Goal: Navigation & Orientation: Find specific page/section

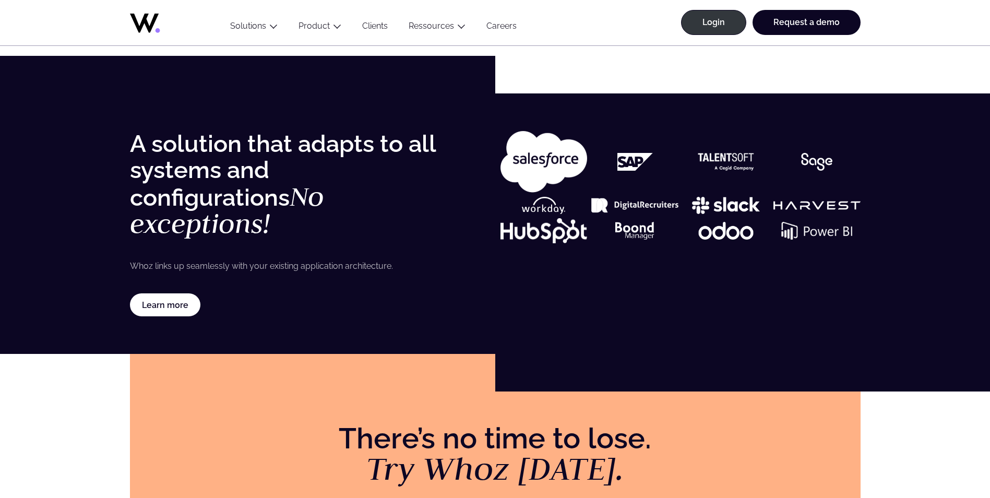
scroll to position [1932, 0]
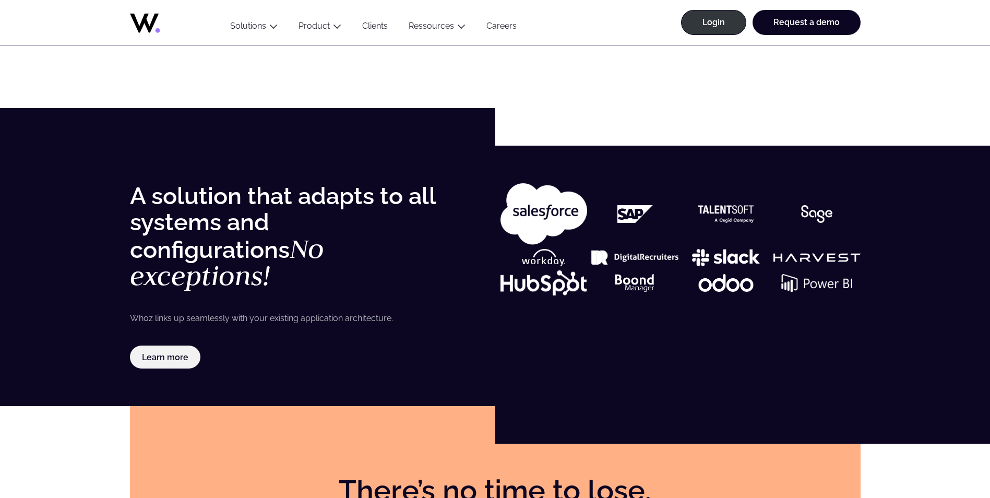
click at [161, 346] on link "Learn more" at bounding box center [165, 357] width 71 height 23
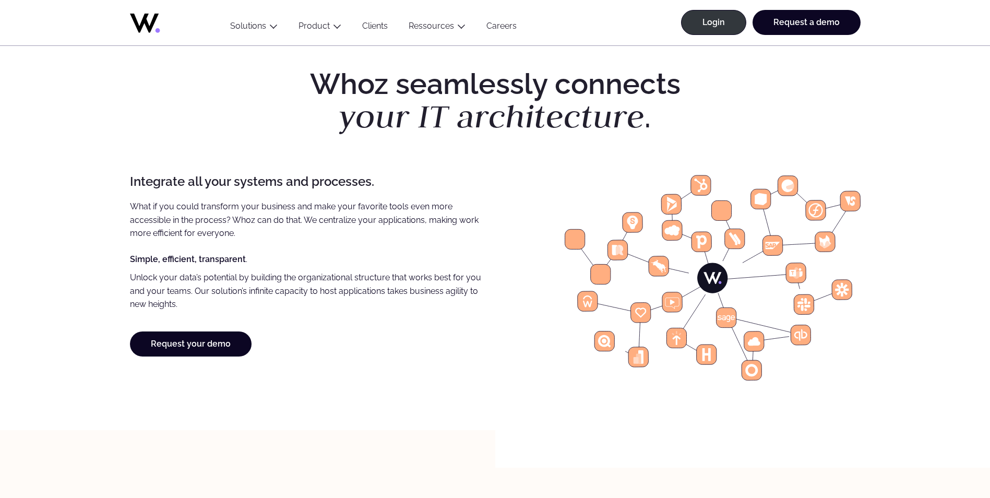
scroll to position [731, 0]
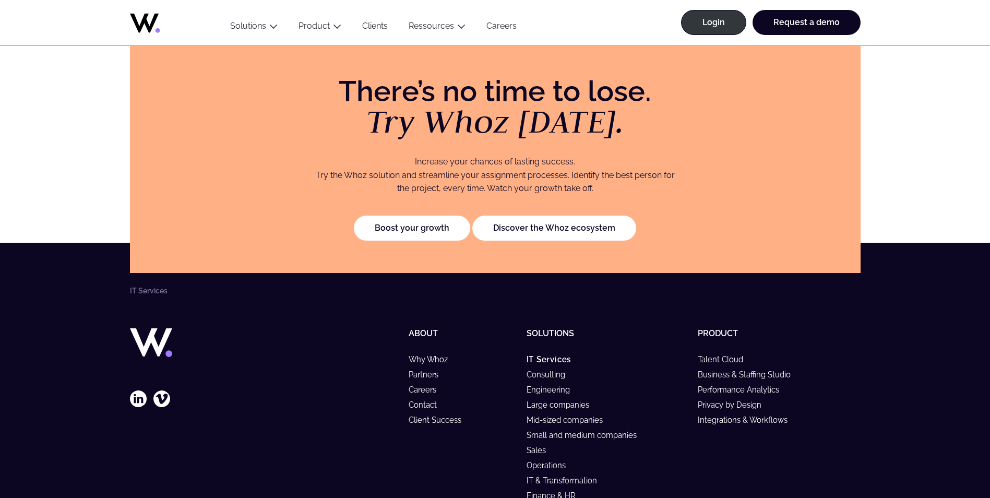
scroll to position [2349, 0]
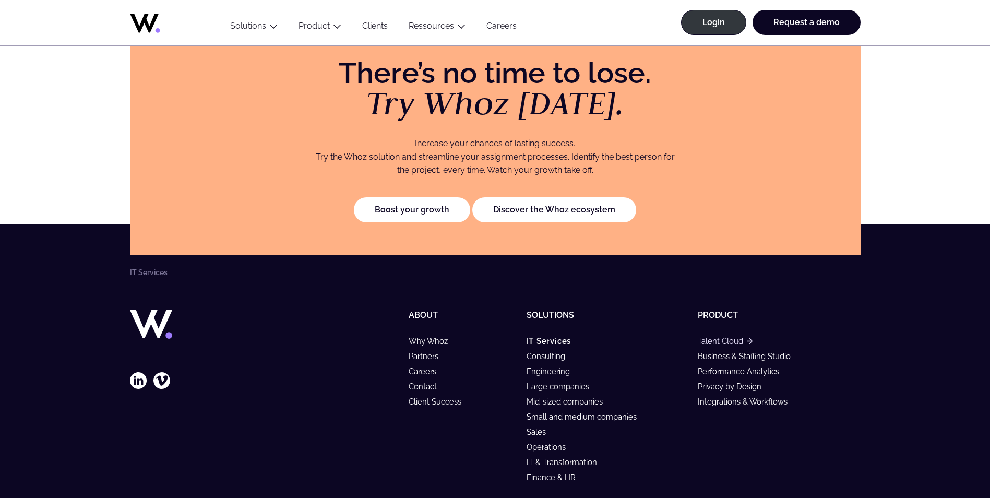
click at [729, 337] on link "Talent Cloud" at bounding box center [725, 341] width 55 height 9
